Goal: Find specific page/section: Find specific page/section

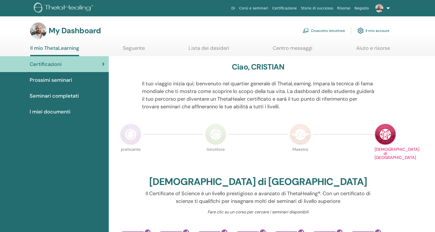
click at [318, 30] on link "Cruscotto istruttore" at bounding box center [324, 30] width 42 height 11
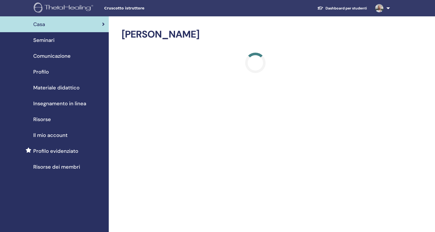
click at [53, 88] on span "Materiale didattico" at bounding box center [56, 88] width 46 height 8
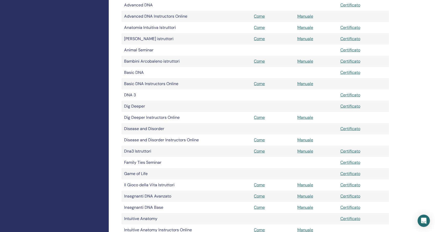
scroll to position [153, 0]
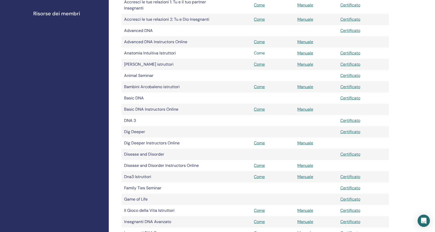
click at [257, 50] on link "Come" at bounding box center [259, 52] width 11 height 5
